Goal: Task Accomplishment & Management: Complete application form

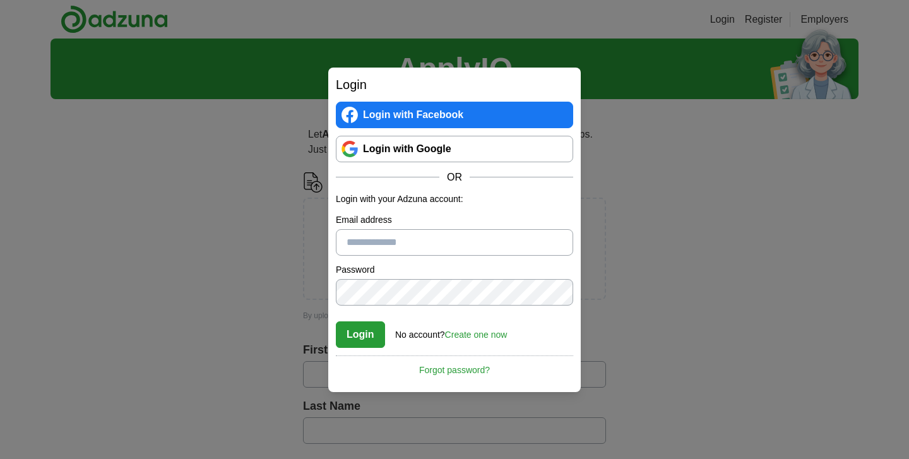
click at [458, 152] on link "Login with Google" at bounding box center [454, 149] width 237 height 27
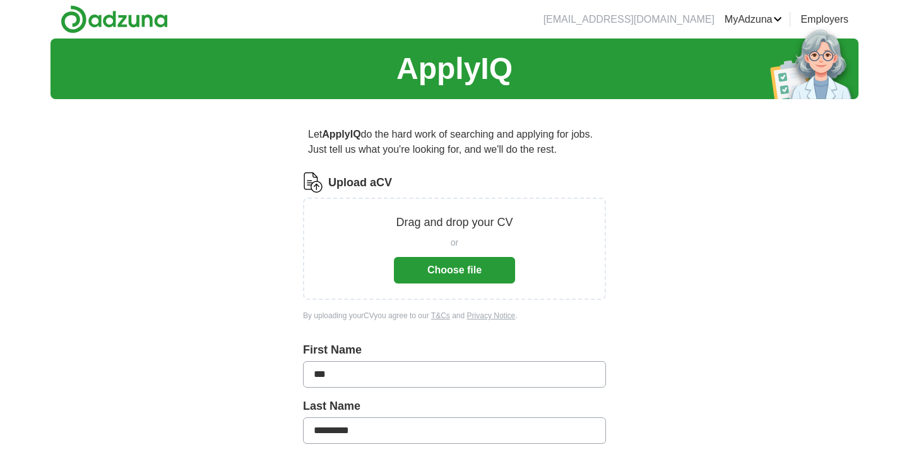
click at [458, 273] on button "Choose file" at bounding box center [454, 270] width 121 height 27
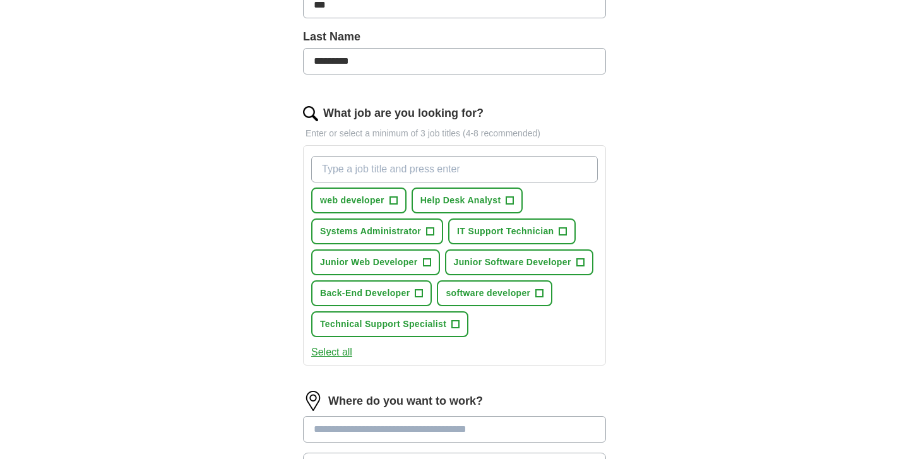
scroll to position [324, 0]
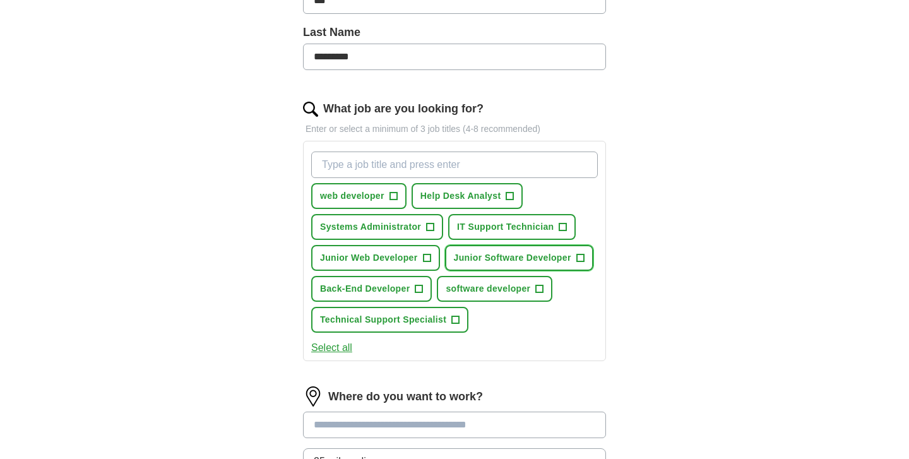
click at [544, 258] on span "Junior Software Developer" at bounding box center [512, 257] width 117 height 13
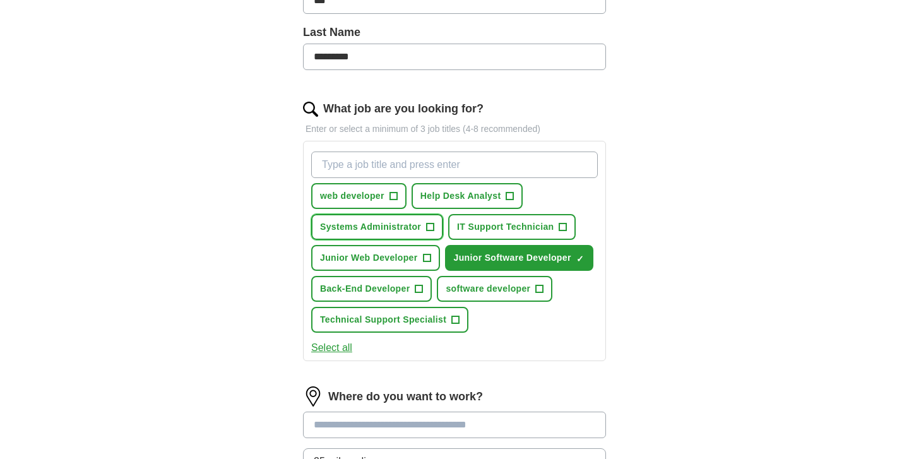
click at [425, 227] on button "Systems Administrator +" at bounding box center [377, 227] width 132 height 26
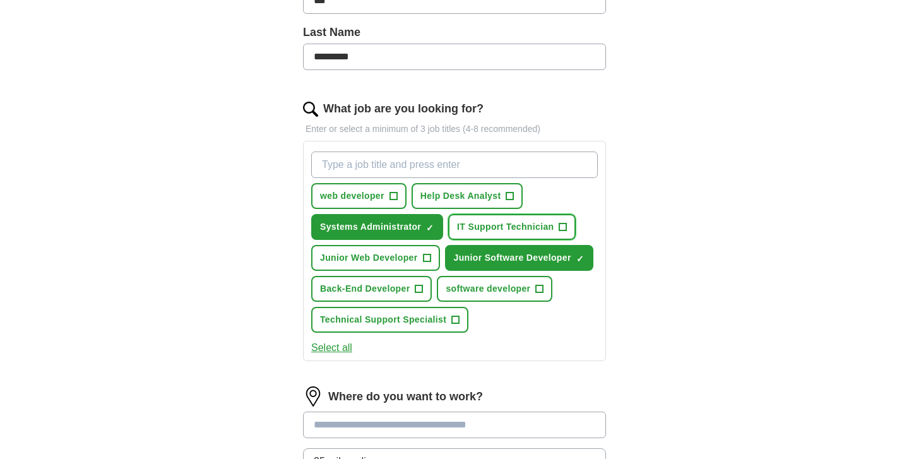
click at [475, 222] on span "IT Support Technician" at bounding box center [505, 226] width 97 height 13
click at [458, 199] on span "Help Desk Analyst" at bounding box center [461, 195] width 81 height 13
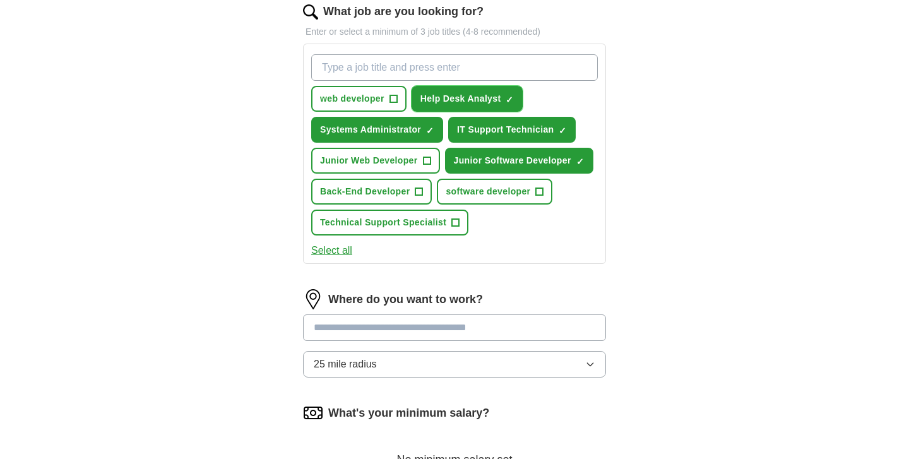
scroll to position [443, 0]
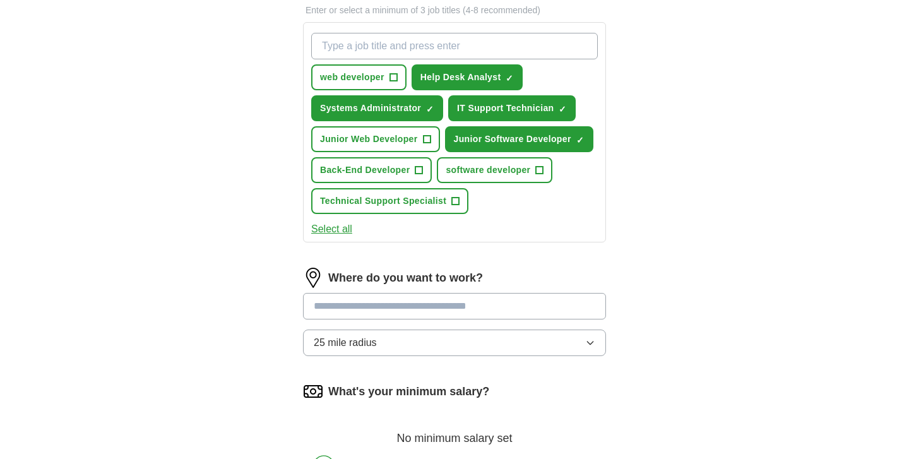
click at [480, 309] on input at bounding box center [454, 306] width 303 height 27
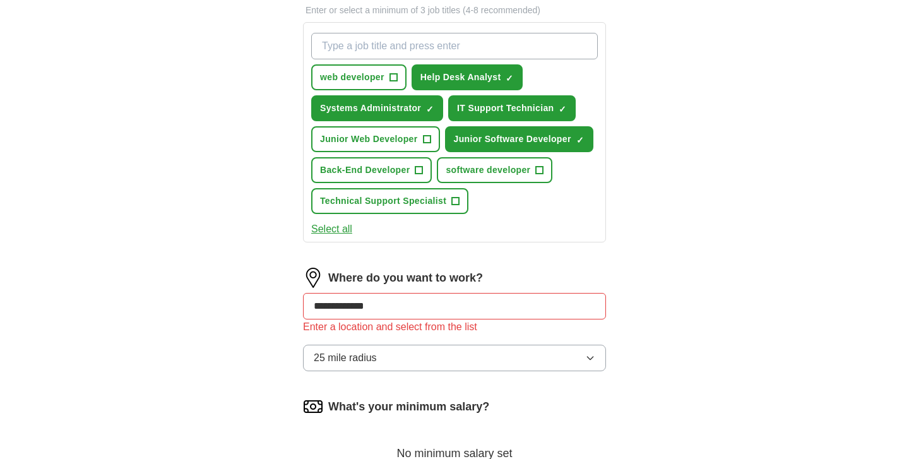
click at [384, 303] on input "**********" at bounding box center [454, 306] width 303 height 27
type input "*"
click at [428, 313] on input at bounding box center [454, 306] width 303 height 27
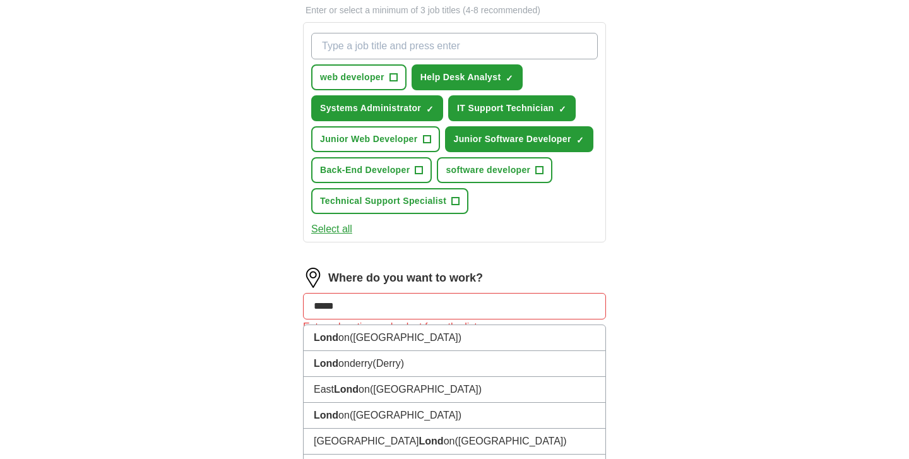
type input "******"
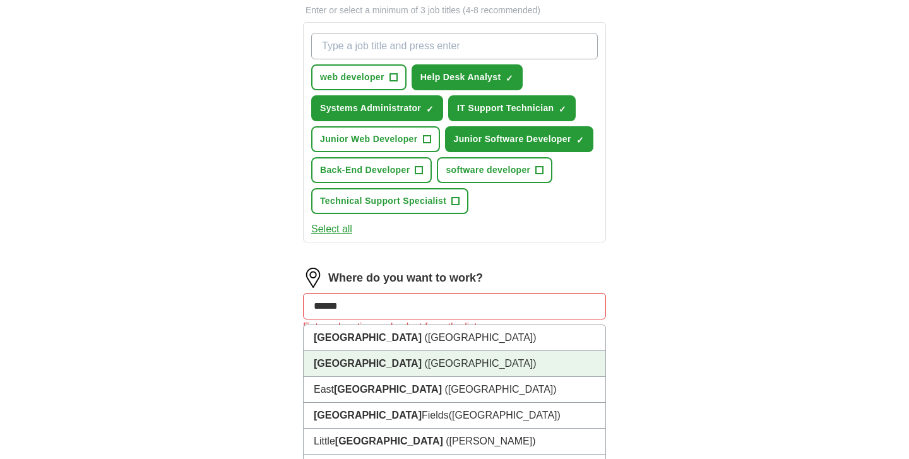
click at [424, 369] on span "([GEOGRAPHIC_DATA])" at bounding box center [480, 363] width 112 height 11
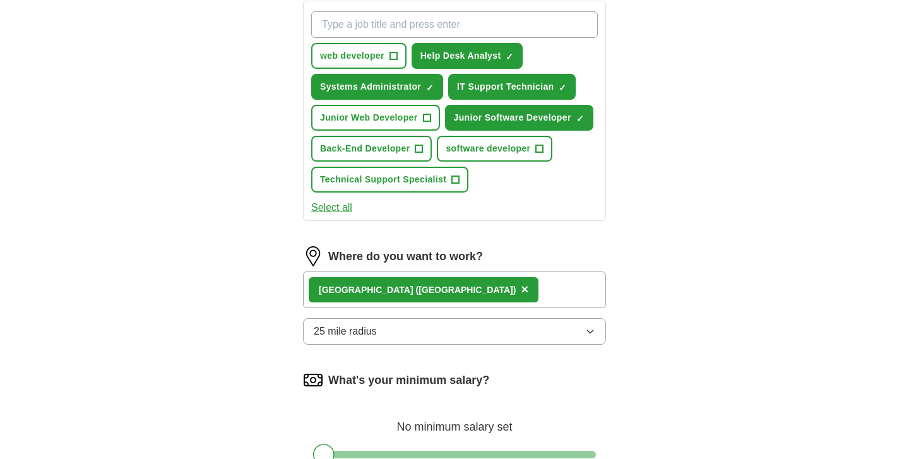
scroll to position [469, 0]
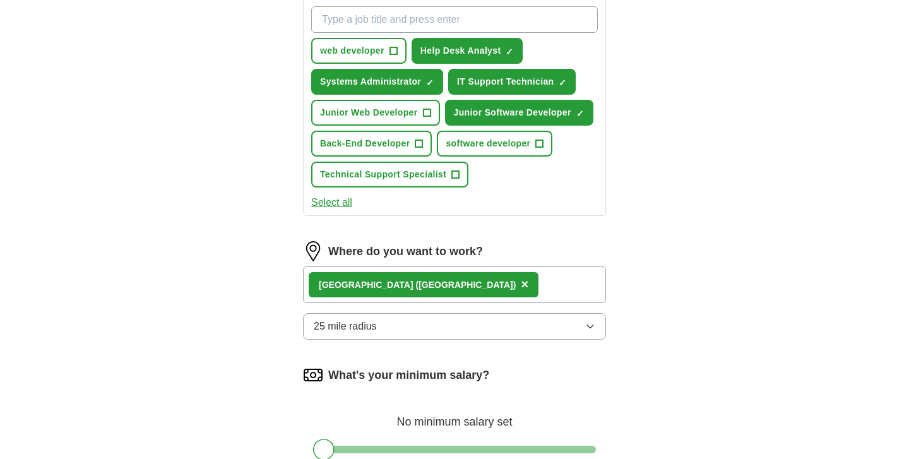
click at [590, 330] on icon "button" at bounding box center [590, 326] width 10 height 10
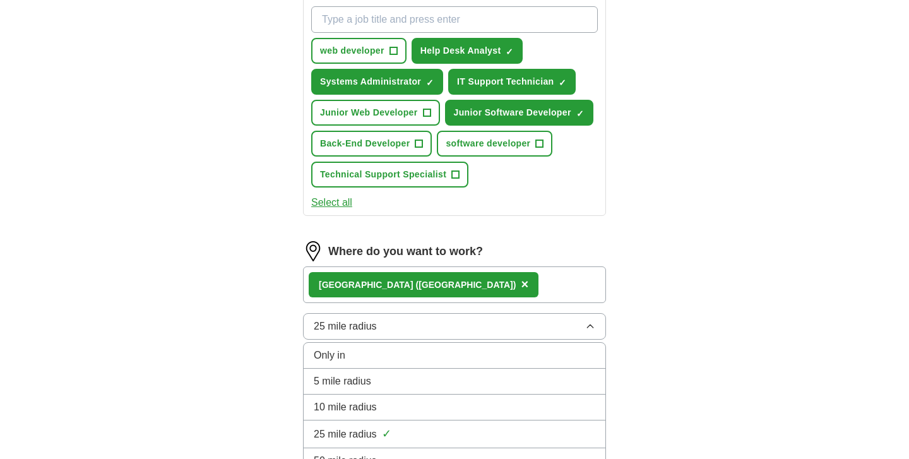
click at [487, 432] on div "25 mile radius ✓" at bounding box center [455, 434] width 282 height 17
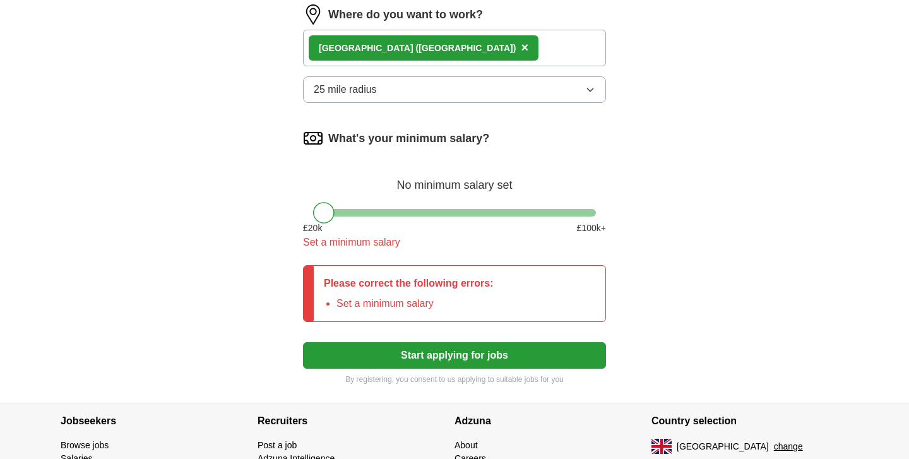
scroll to position [720, 0]
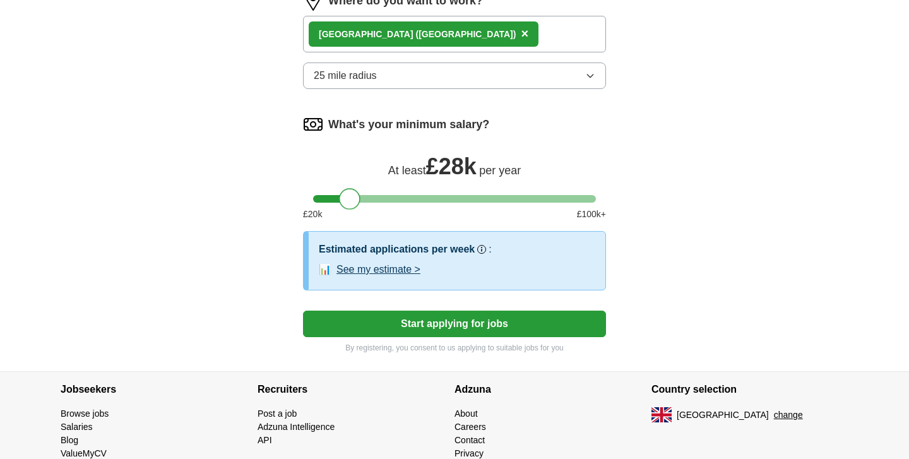
drag, startPoint x: 325, startPoint y: 199, endPoint x: 352, endPoint y: 200, distance: 27.2
click at [352, 200] on div at bounding box center [349, 198] width 21 height 21
click at [354, 198] on div at bounding box center [353, 198] width 21 height 21
click at [429, 325] on button "Start applying for jobs" at bounding box center [454, 324] width 303 height 27
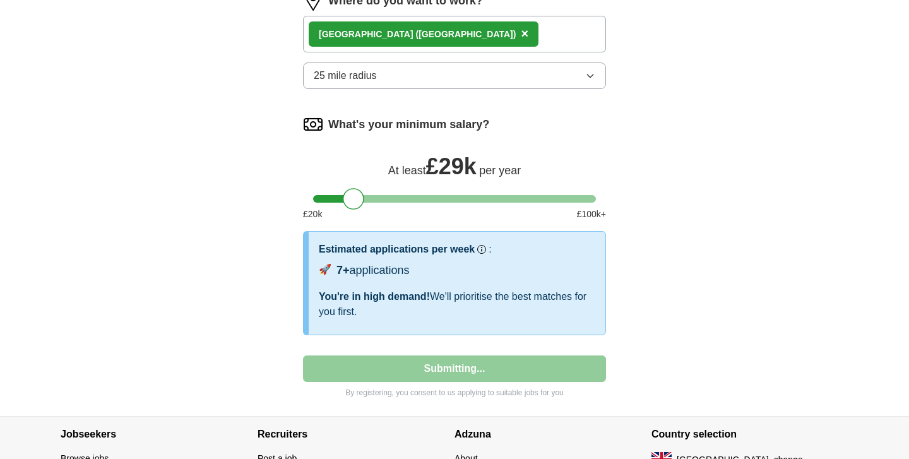
select select "**"
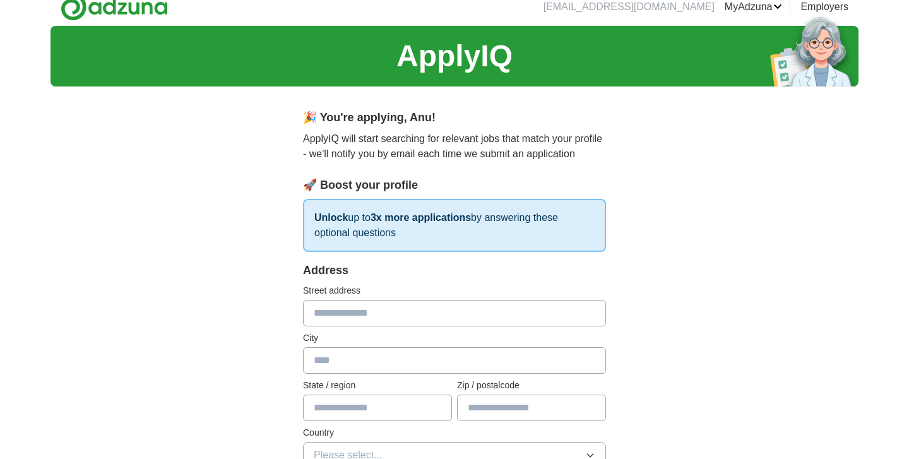
scroll to position [17, 0]
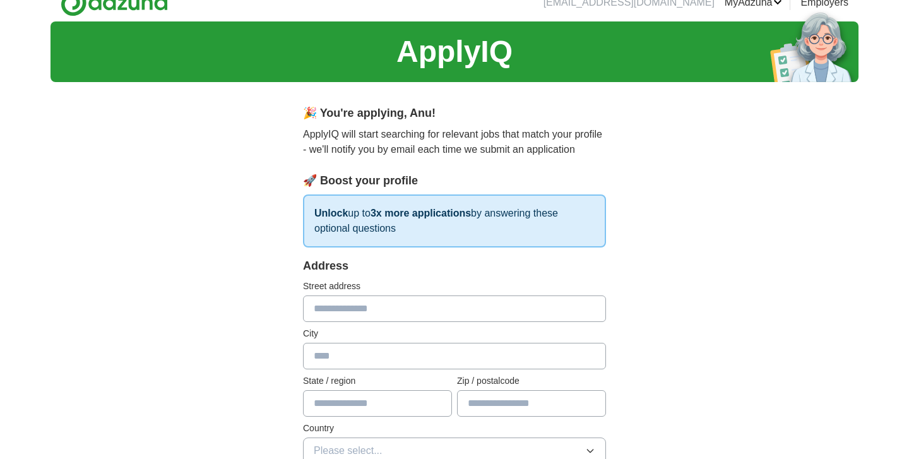
click at [371, 313] on input "text" at bounding box center [454, 309] width 303 height 27
type input "**********"
type input "********"
type input "*******"
type input "********"
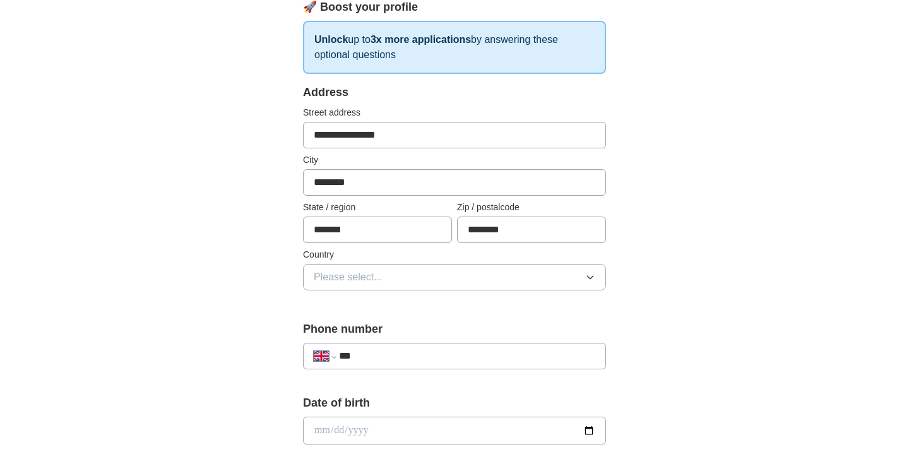
scroll to position [195, 0]
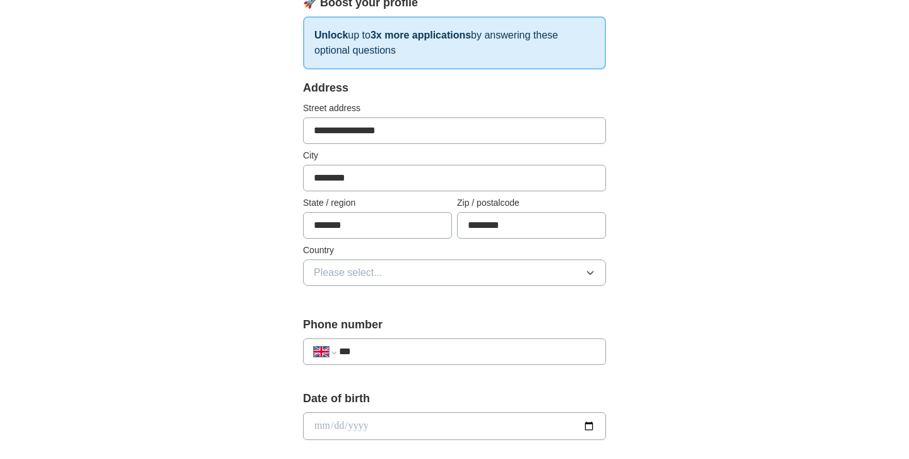
click at [587, 270] on icon "button" at bounding box center [590, 273] width 10 height 10
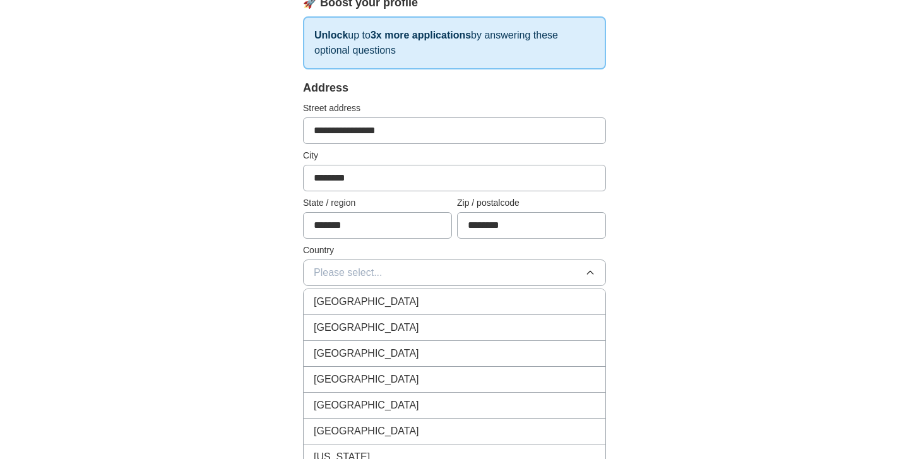
click at [463, 302] on div "[GEOGRAPHIC_DATA]" at bounding box center [455, 301] width 282 height 15
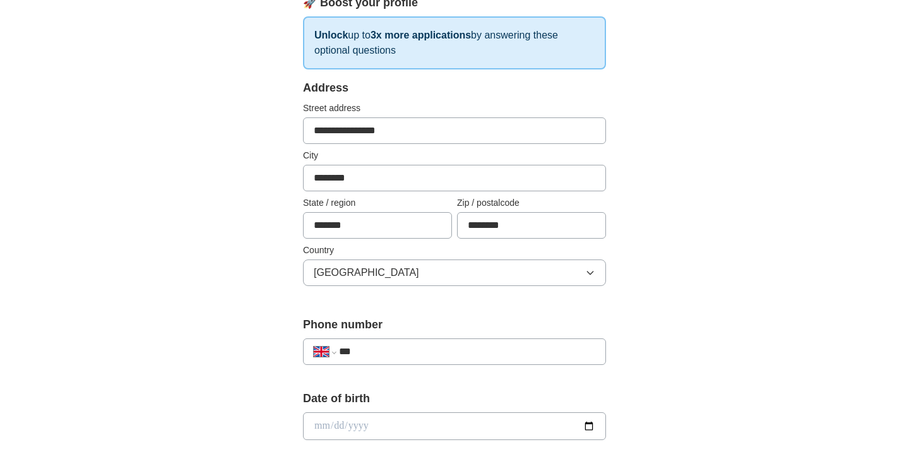
scroll to position [220, 0]
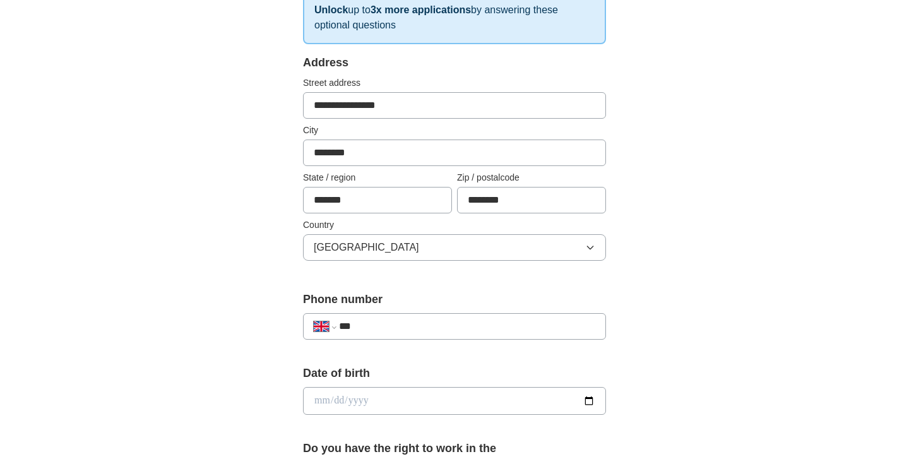
click at [410, 328] on input "***" at bounding box center [467, 326] width 256 height 15
type input "**********"
click at [366, 401] on input "date" at bounding box center [454, 401] width 303 height 28
click at [320, 400] on input "date" at bounding box center [454, 401] width 303 height 28
click at [591, 401] on input "date" at bounding box center [454, 401] width 303 height 28
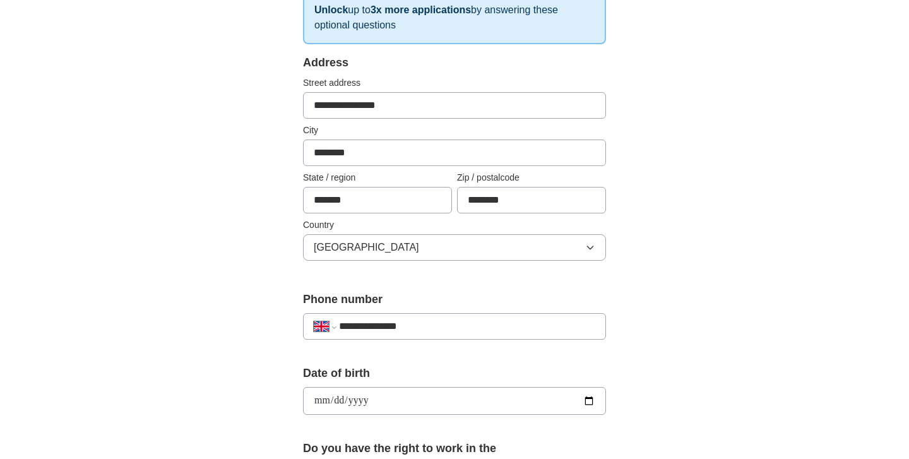
type input "**********"
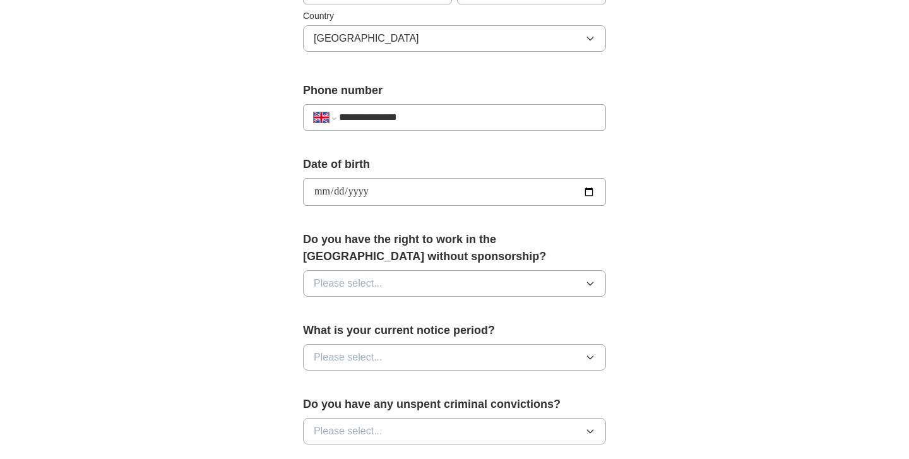
scroll to position [441, 0]
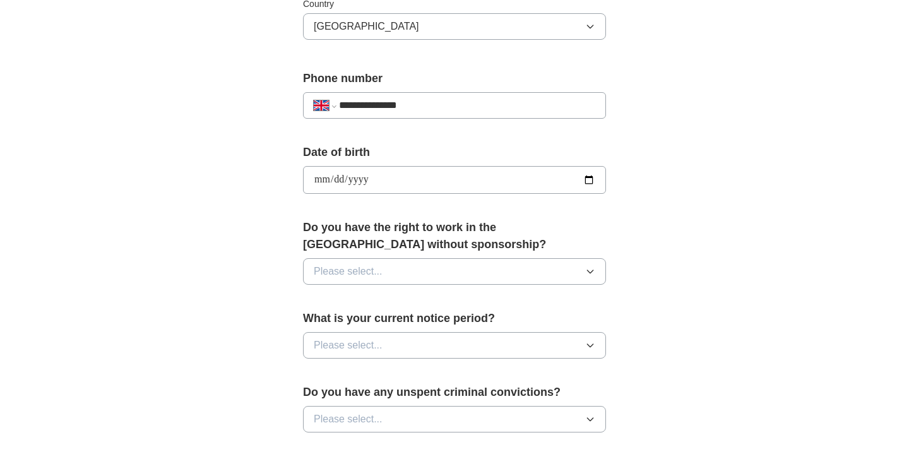
click at [589, 270] on icon "button" at bounding box center [590, 271] width 10 height 10
click at [535, 304] on div "Yes" at bounding box center [455, 300] width 282 height 15
click at [589, 348] on icon "button" at bounding box center [590, 345] width 10 height 10
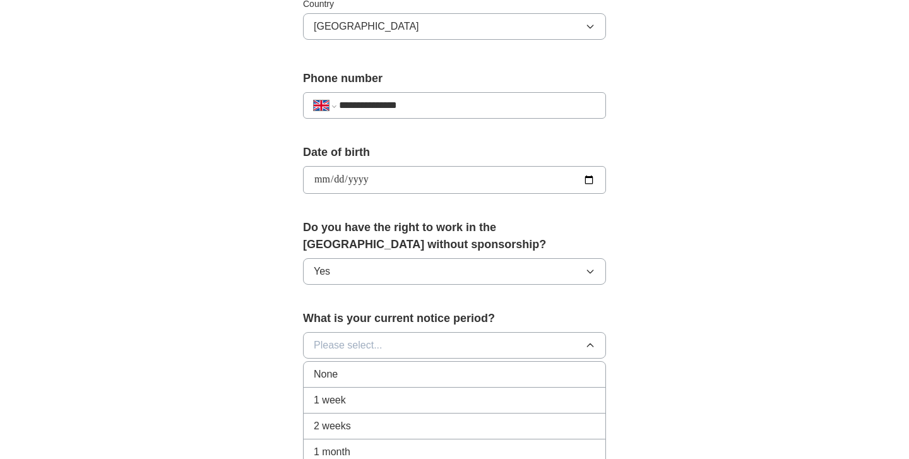
click at [520, 369] on div "None" at bounding box center [455, 374] width 282 height 15
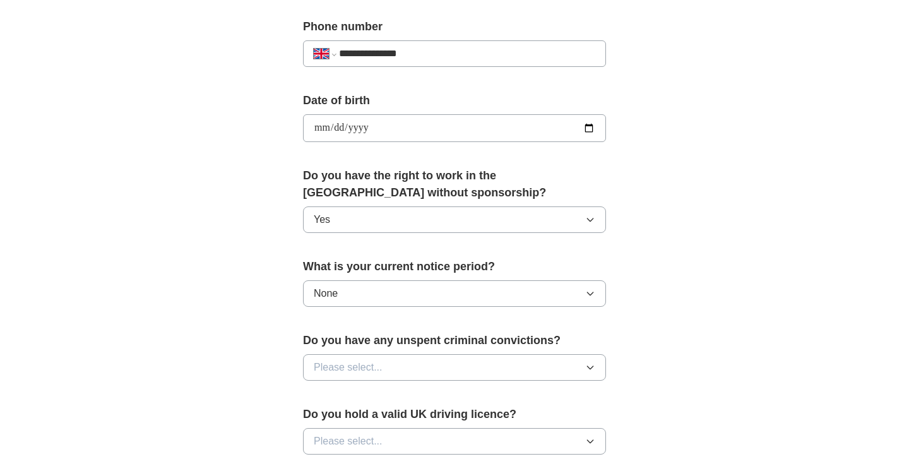
scroll to position [495, 0]
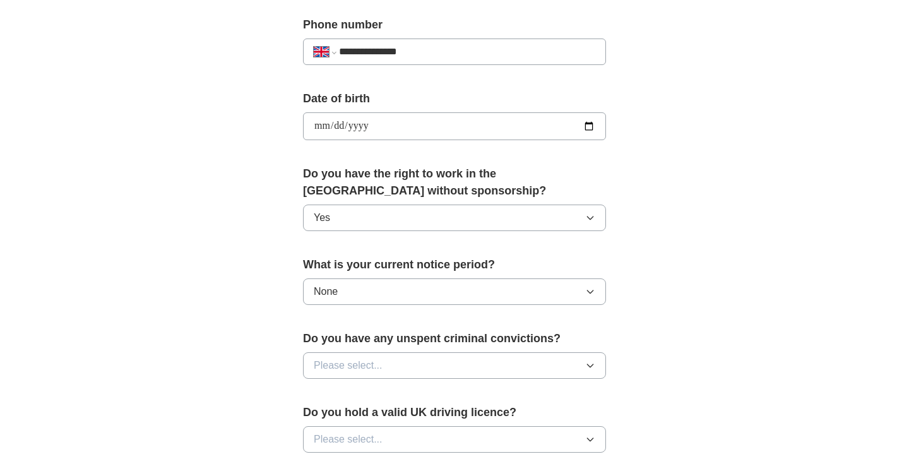
click at [585, 365] on icon "button" at bounding box center [590, 366] width 10 height 10
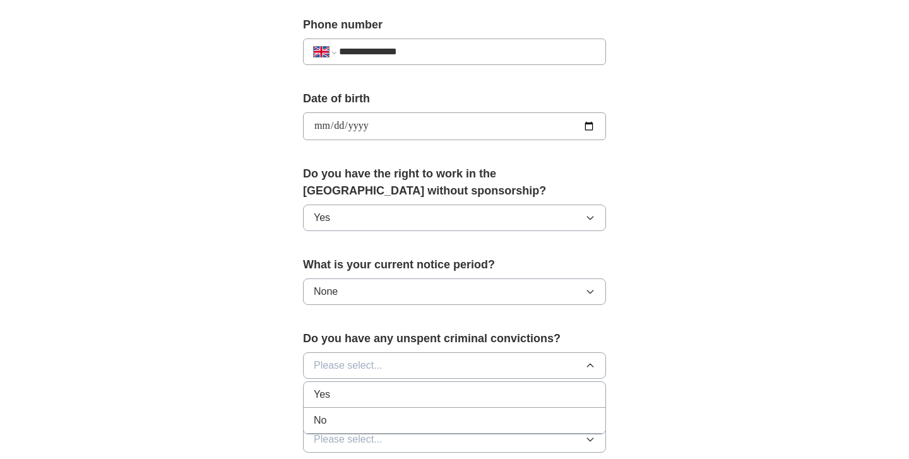
click at [510, 424] on div "No" at bounding box center [455, 420] width 282 height 15
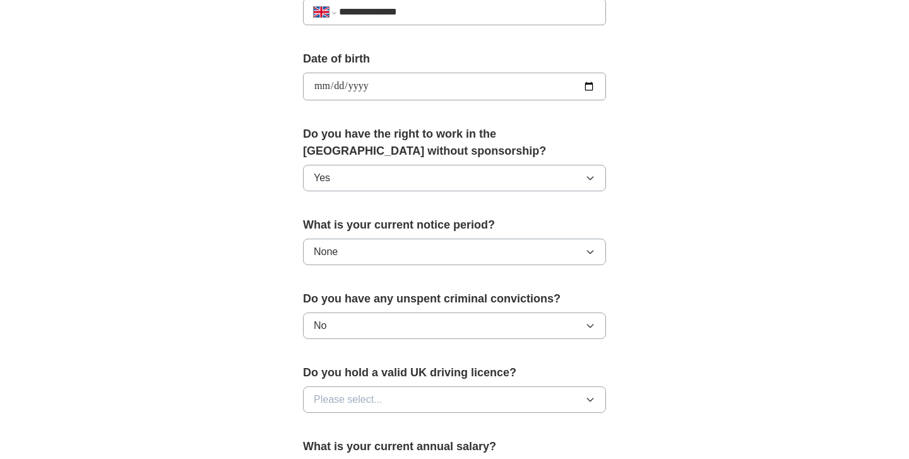
scroll to position [561, 0]
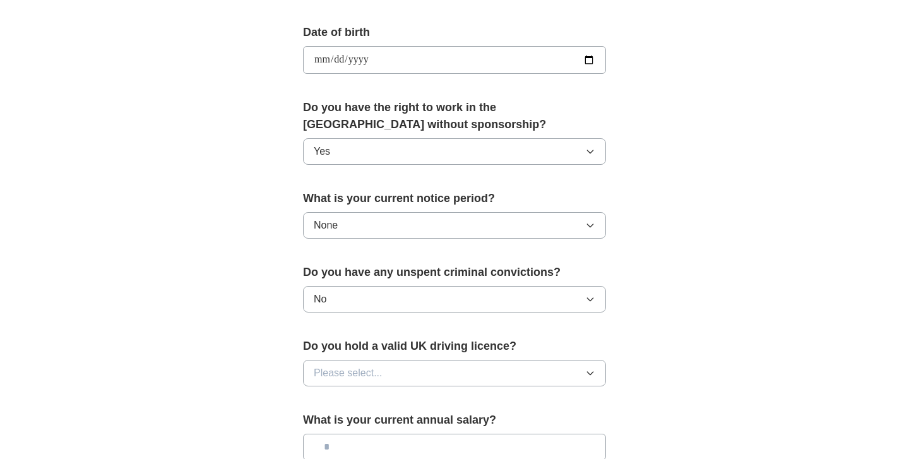
click at [583, 380] on button "Please select..." at bounding box center [454, 373] width 303 height 27
click at [536, 404] on div "Yes" at bounding box center [455, 402] width 282 height 15
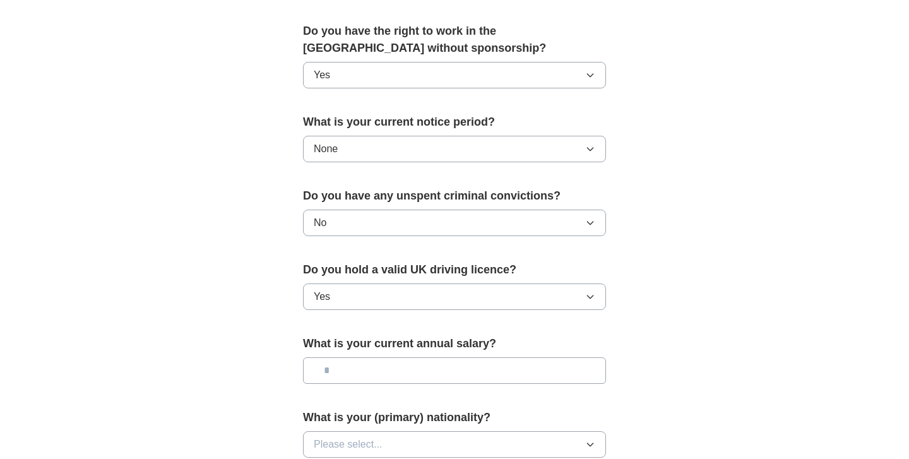
scroll to position [643, 0]
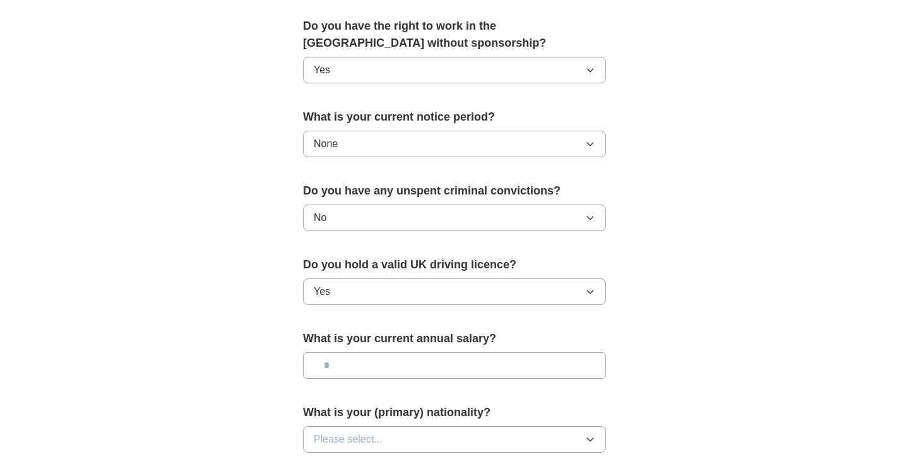
click at [551, 368] on input "text" at bounding box center [454, 365] width 303 height 27
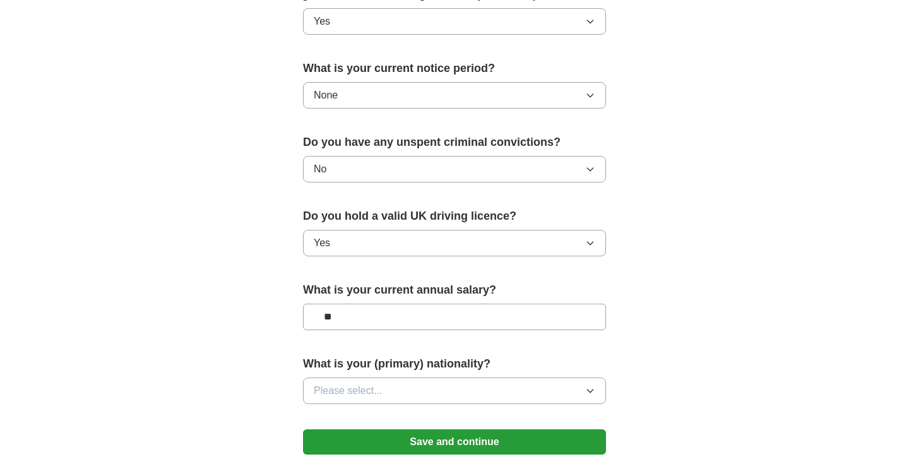
scroll to position [718, 0]
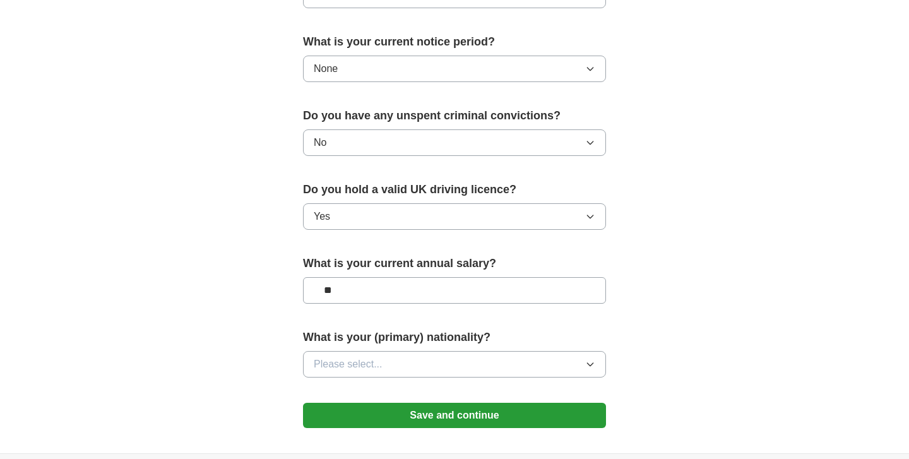
type input "**"
click at [595, 362] on icon "button" at bounding box center [590, 364] width 10 height 10
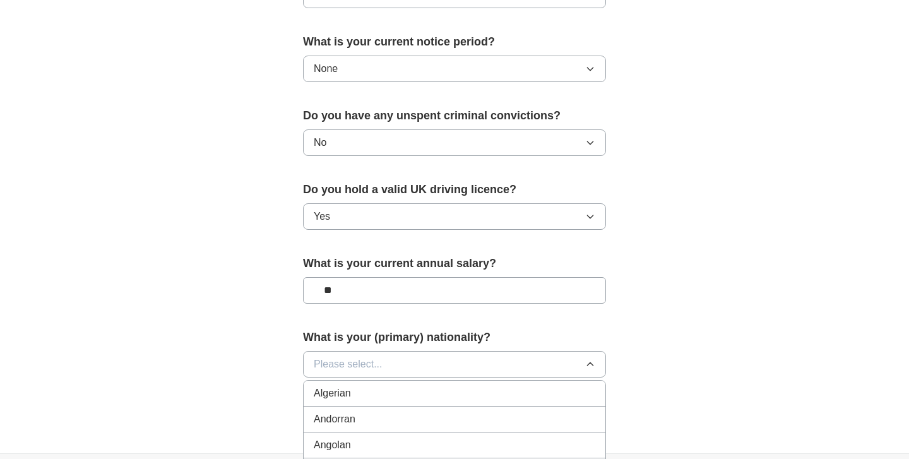
scroll to position [81, 0]
click at [390, 365] on button "Please select..." at bounding box center [454, 364] width 303 height 27
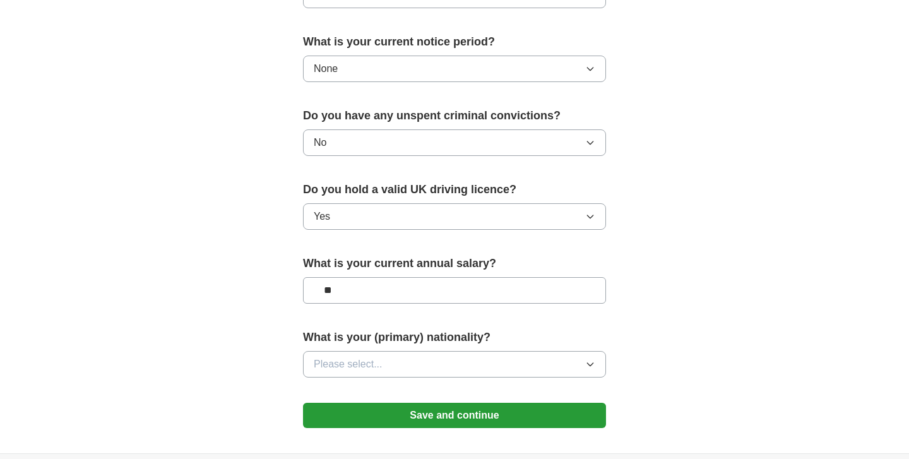
click at [591, 362] on icon "button" at bounding box center [590, 364] width 10 height 10
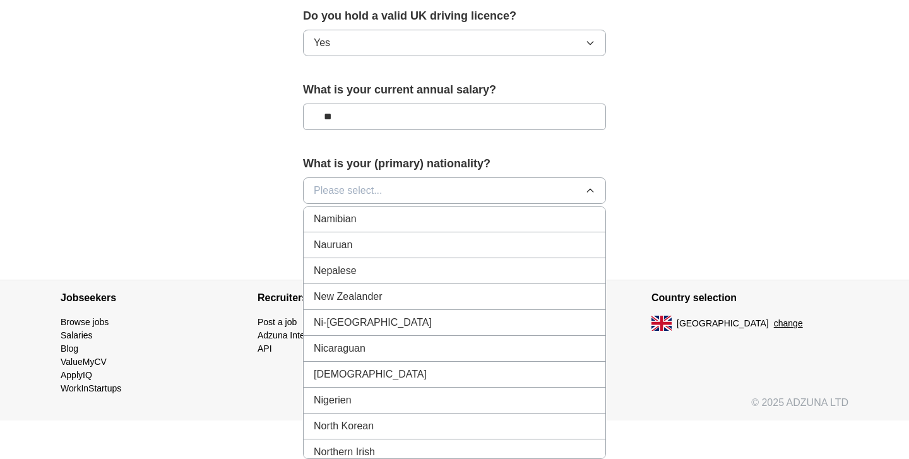
scroll to position [3163, 0]
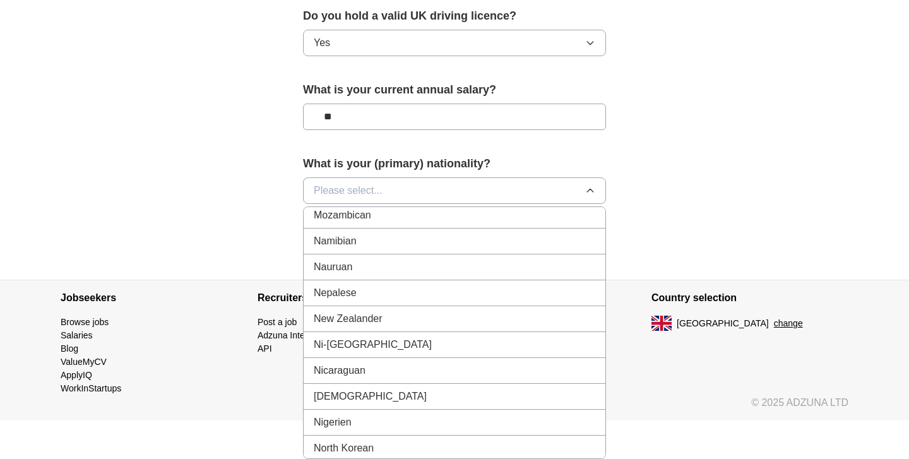
click at [402, 290] on div "Nepalese" at bounding box center [455, 292] width 282 height 15
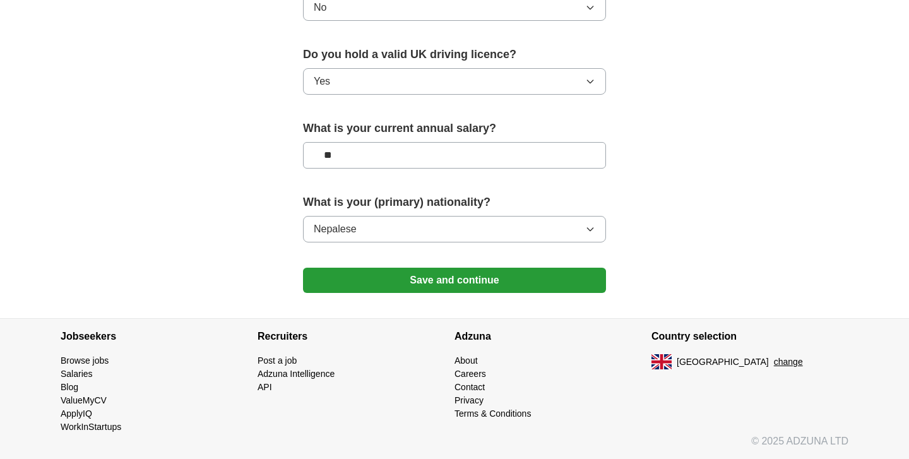
click at [448, 276] on button "Save and continue" at bounding box center [454, 280] width 303 height 25
